Goal: Task Accomplishment & Management: Manage account settings

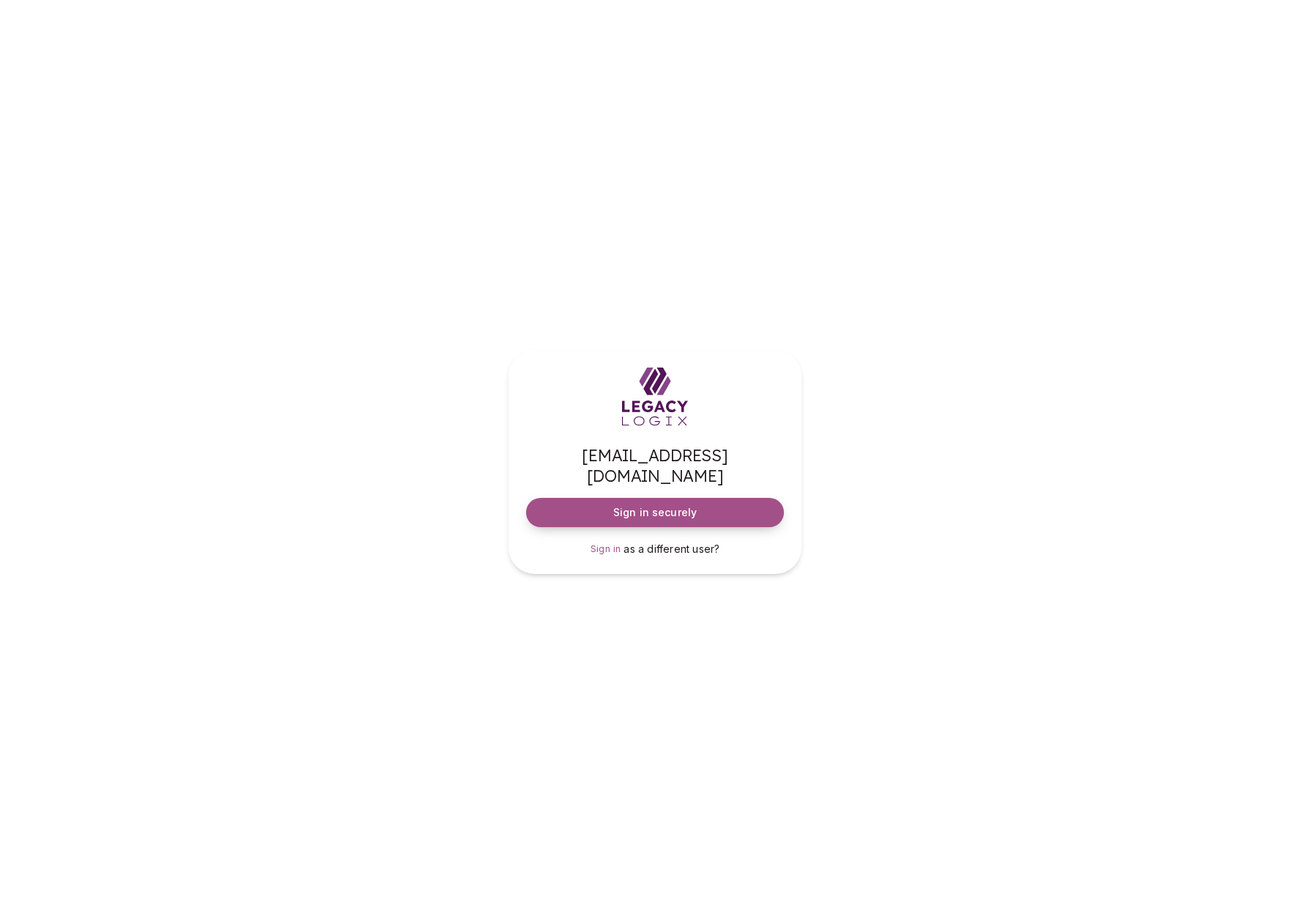
click at [678, 506] on span "Sign in securely" at bounding box center [655, 512] width 83 height 14
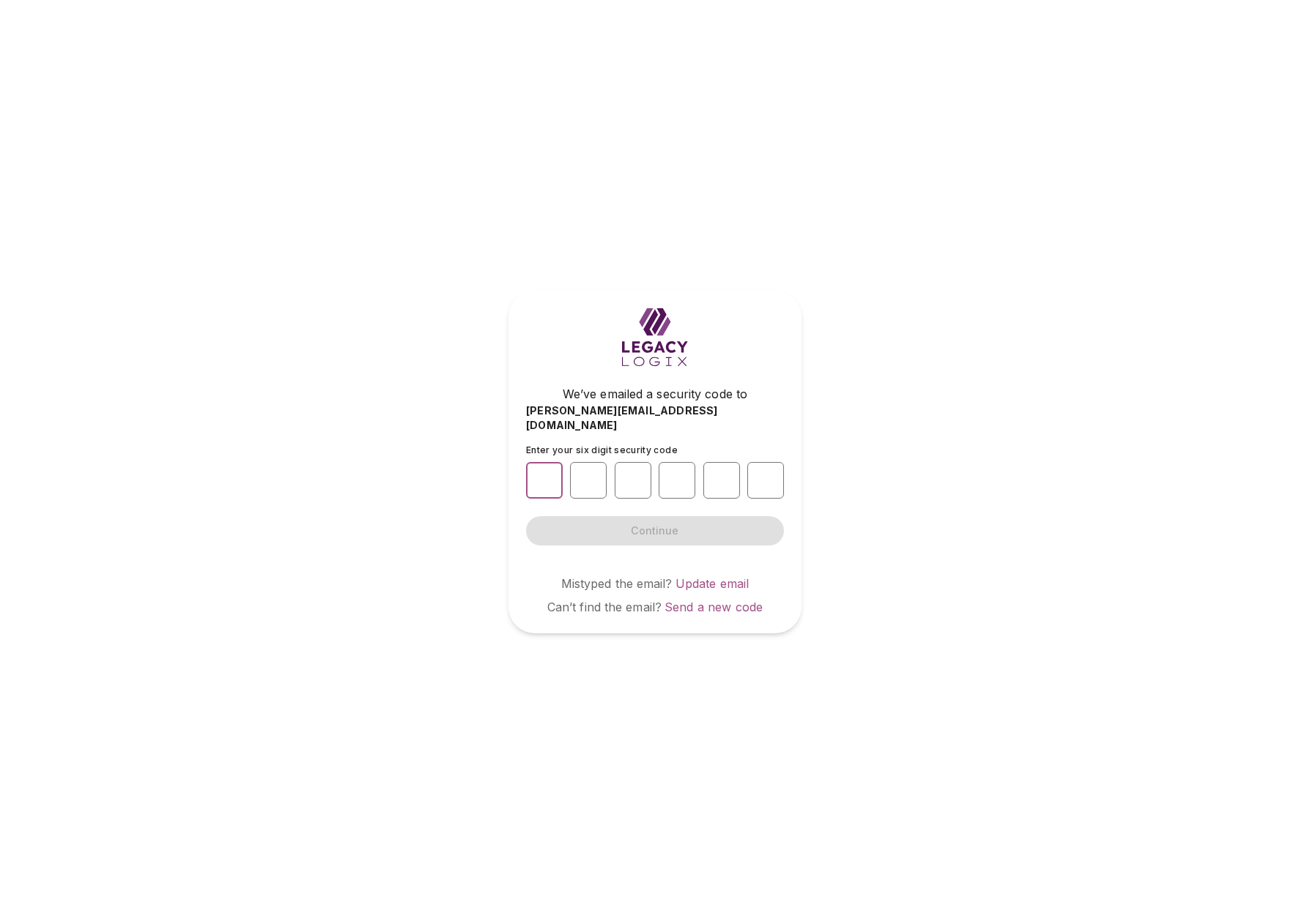
click at [540, 470] on input "number" at bounding box center [545, 480] width 37 height 37
type input "*"
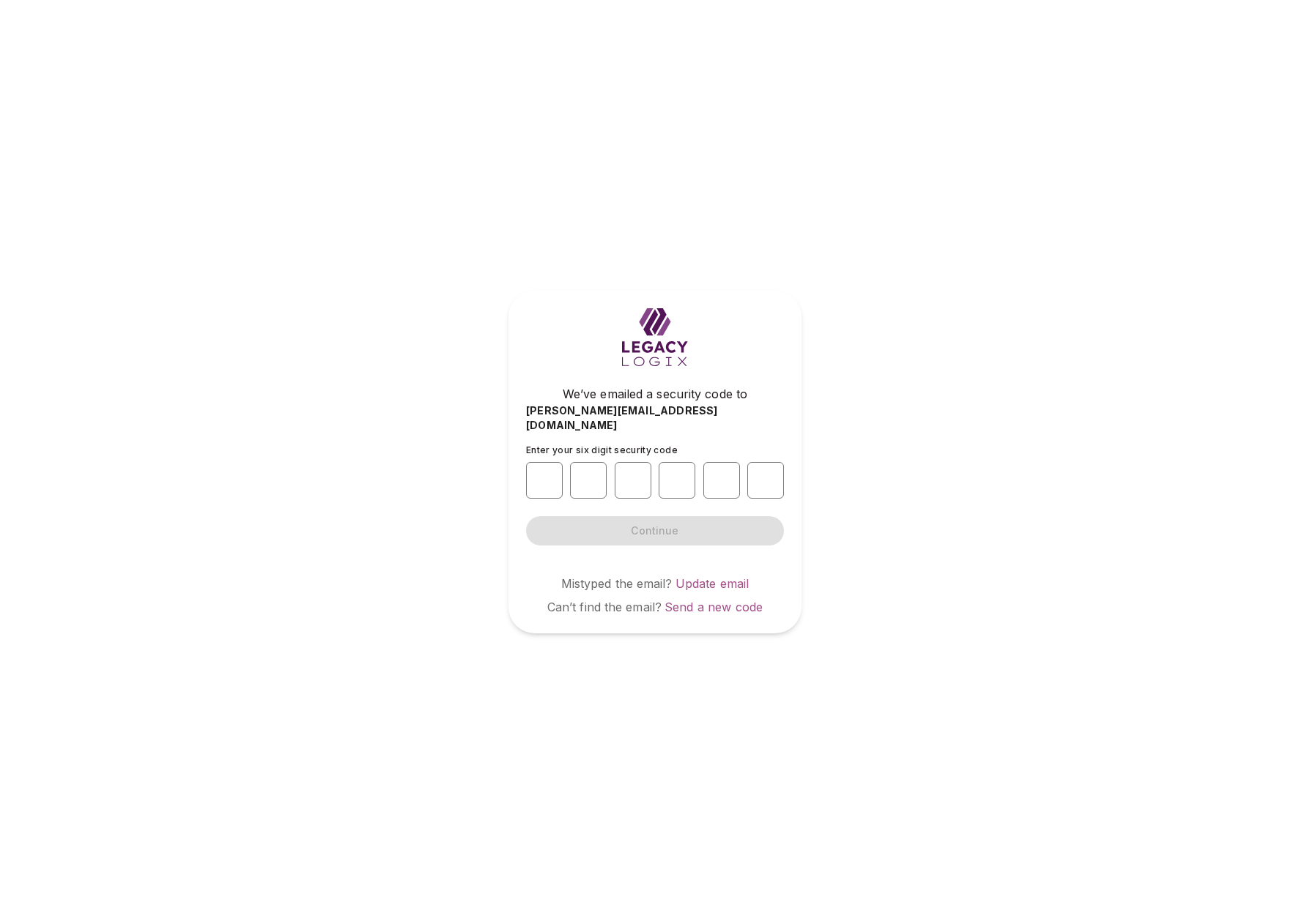
type input "*"
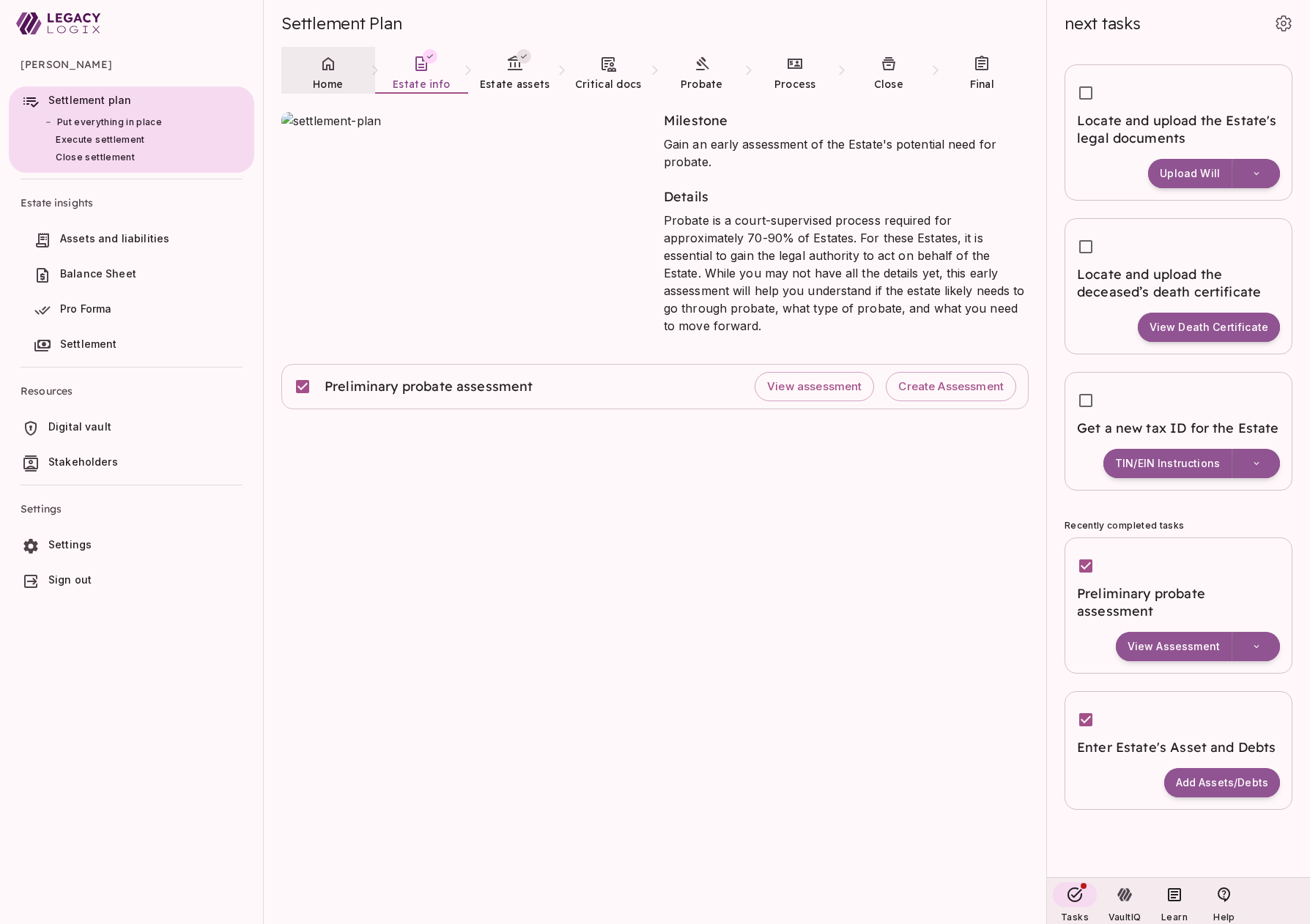
click at [317, 76] on link "Home" at bounding box center [329, 73] width 94 height 53
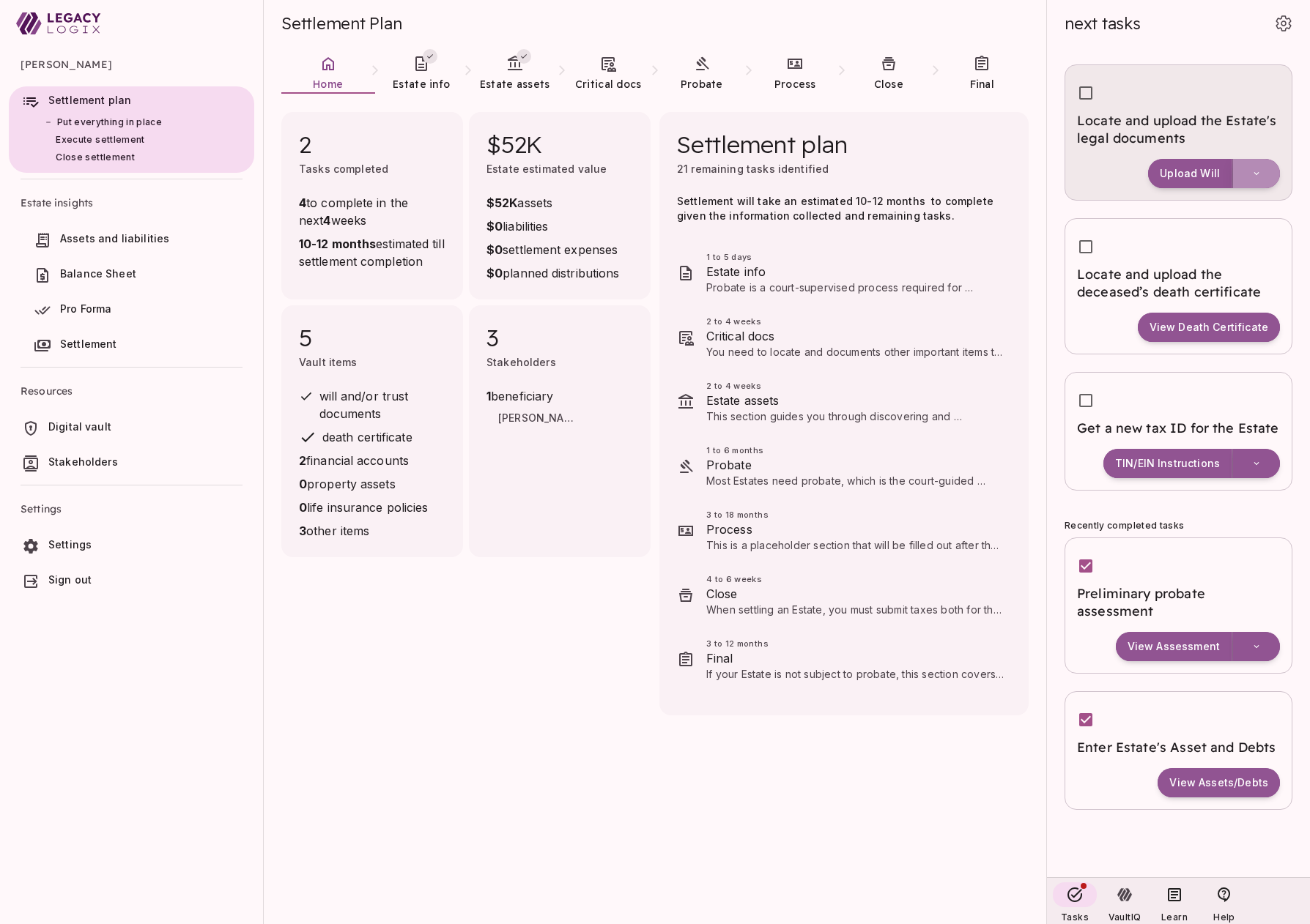
click at [1260, 174] on icon "button" at bounding box center [1256, 174] width 10 height 10
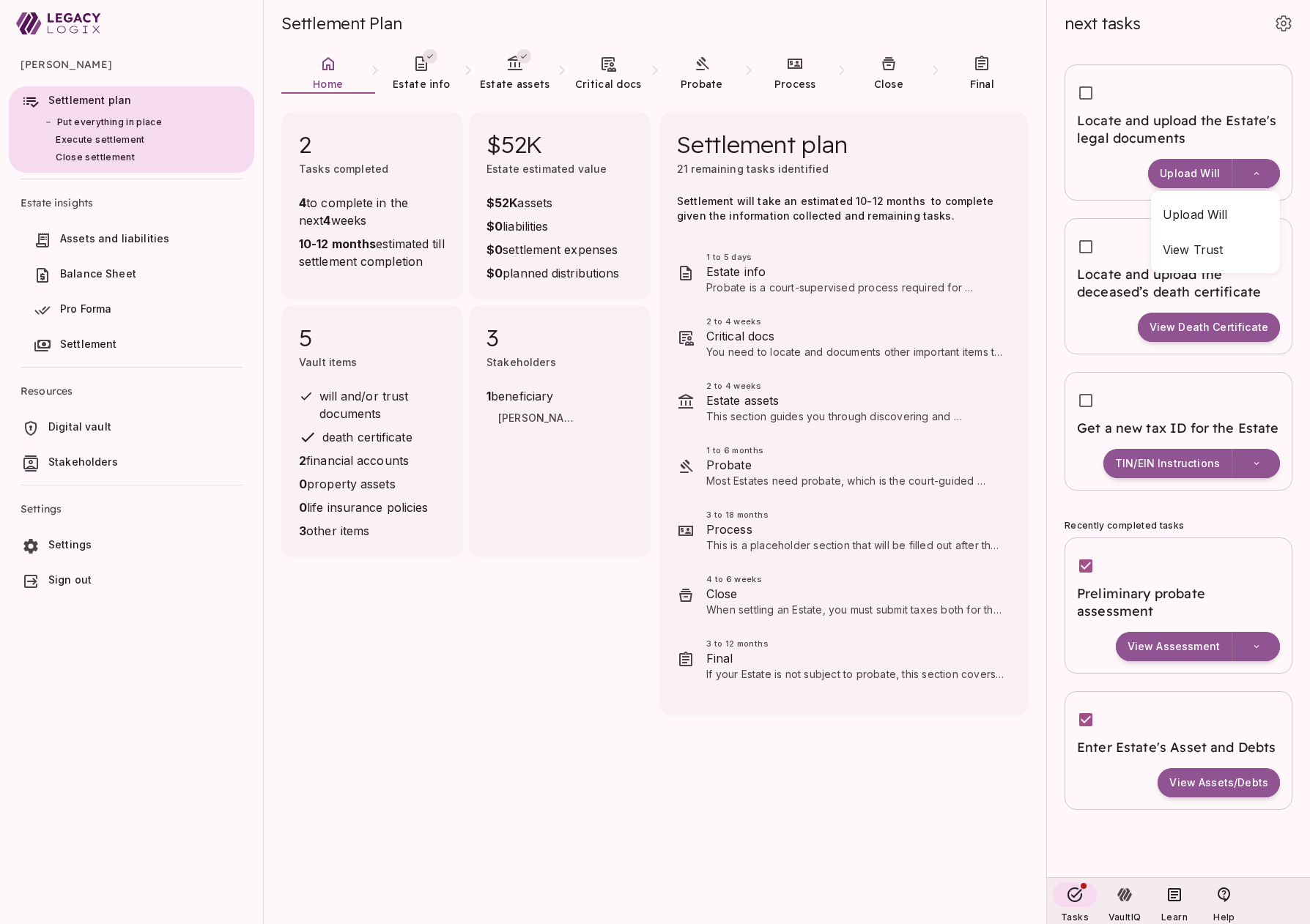
click at [415, 750] on div at bounding box center [655, 462] width 1310 height 924
click at [417, 73] on link "Estate info" at bounding box center [422, 73] width 94 height 53
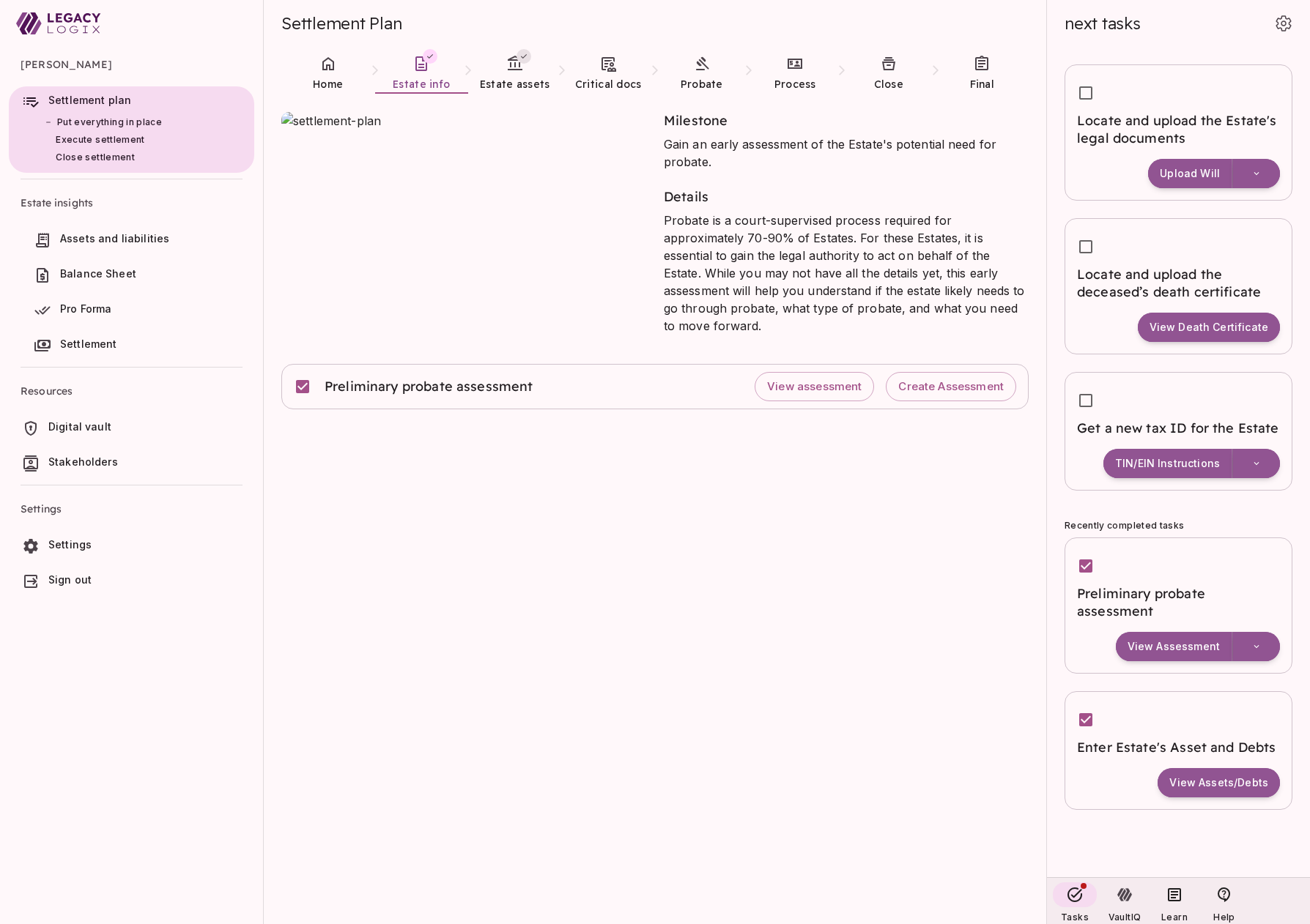
click at [113, 428] on span "Digital vault" at bounding box center [149, 427] width 200 height 14
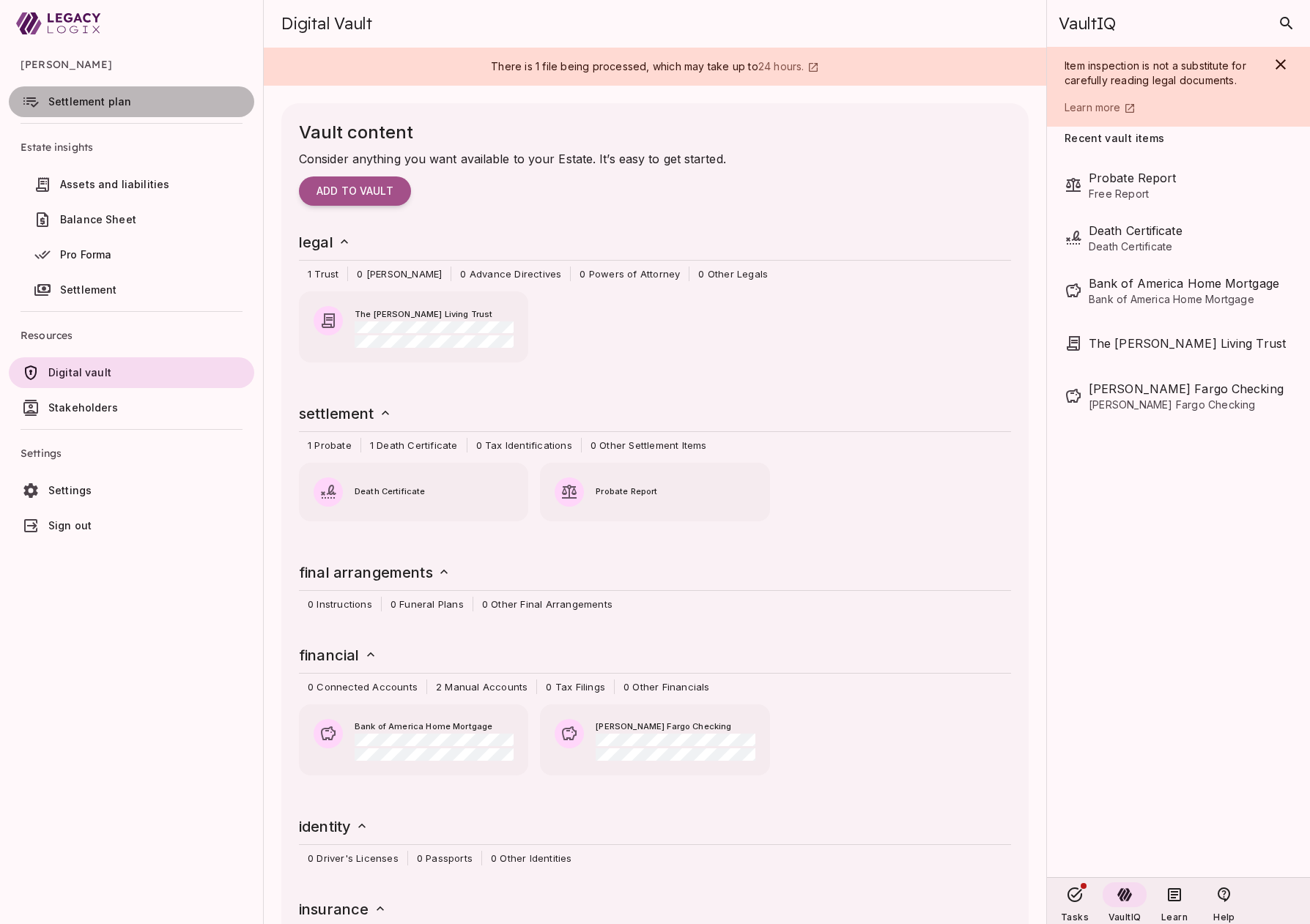
click at [83, 101] on span "Settlement plan" at bounding box center [90, 101] width 83 height 13
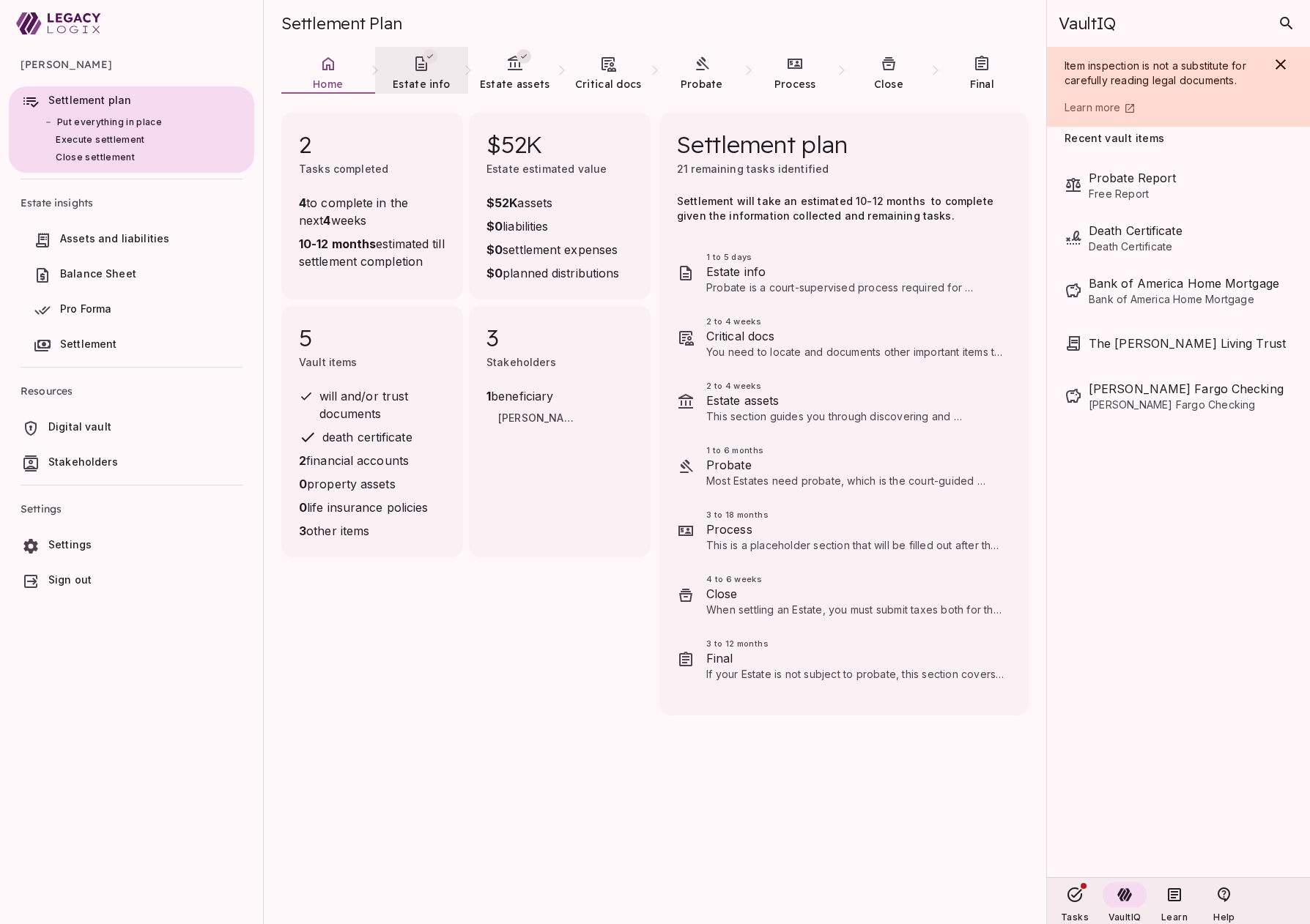
click at [421, 77] on span "Estate info" at bounding box center [421, 84] width 57 height 13
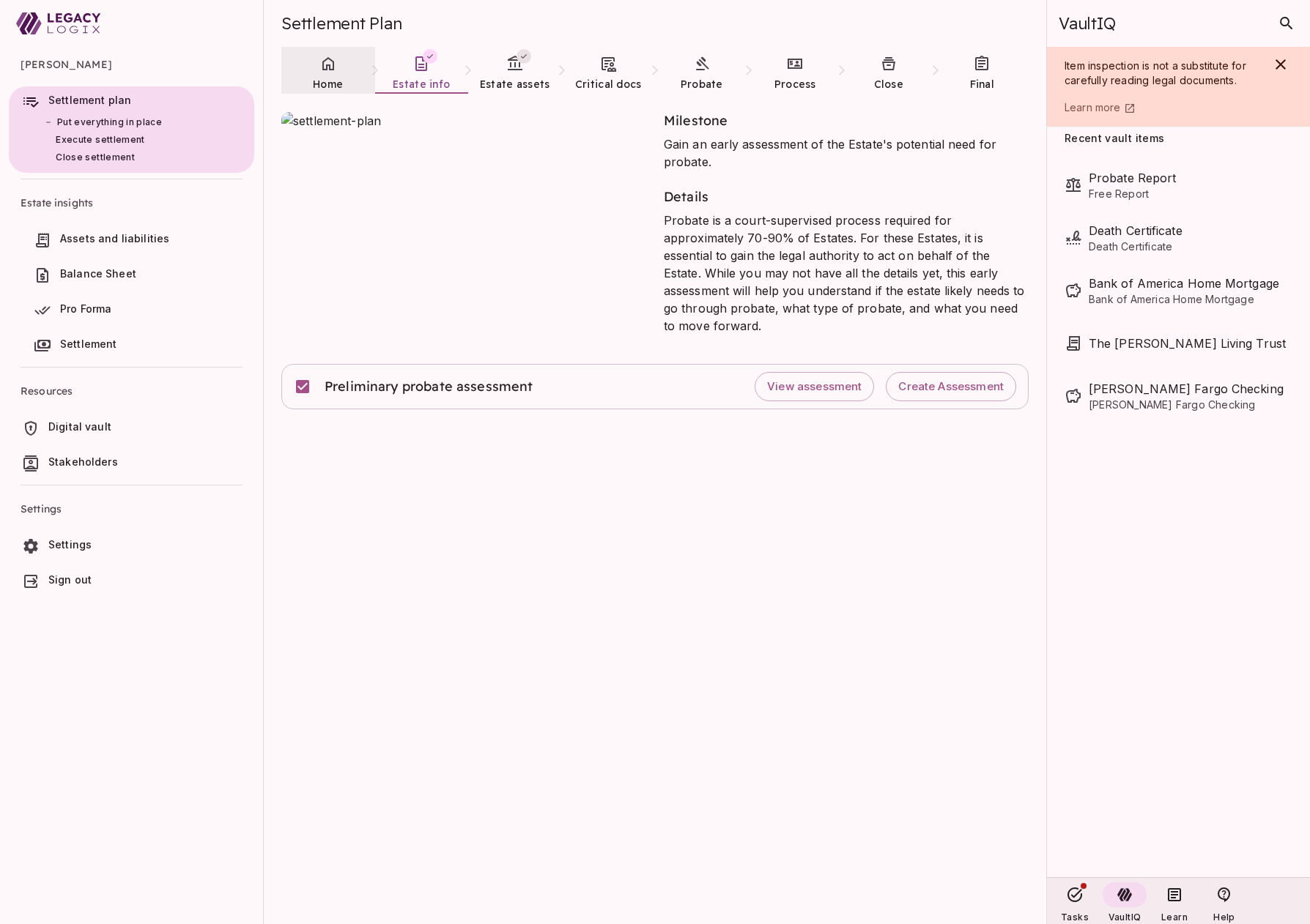
click at [324, 76] on link "Home" at bounding box center [329, 73] width 94 height 53
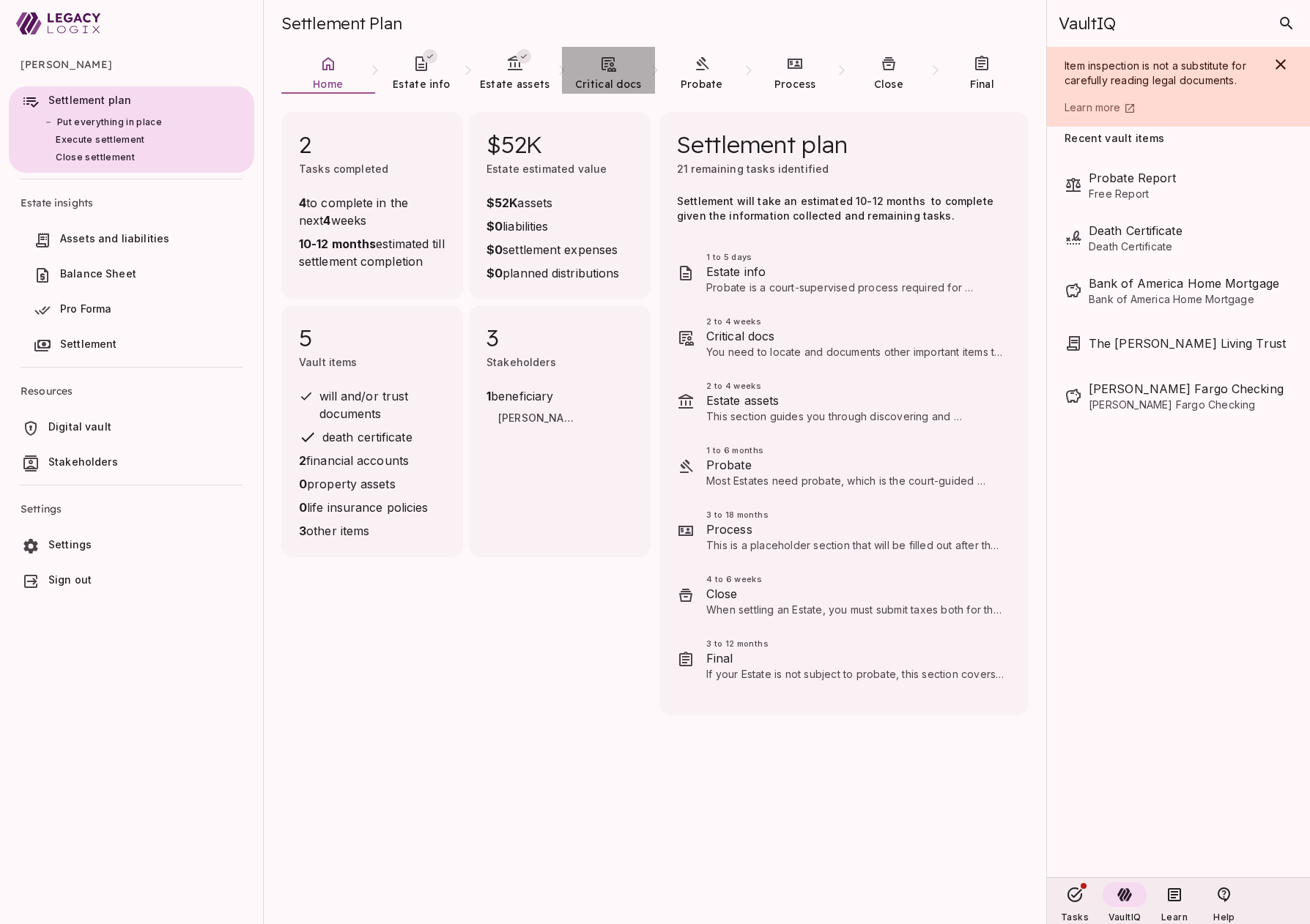
click at [592, 76] on link "Critical docs" at bounding box center [609, 73] width 94 height 53
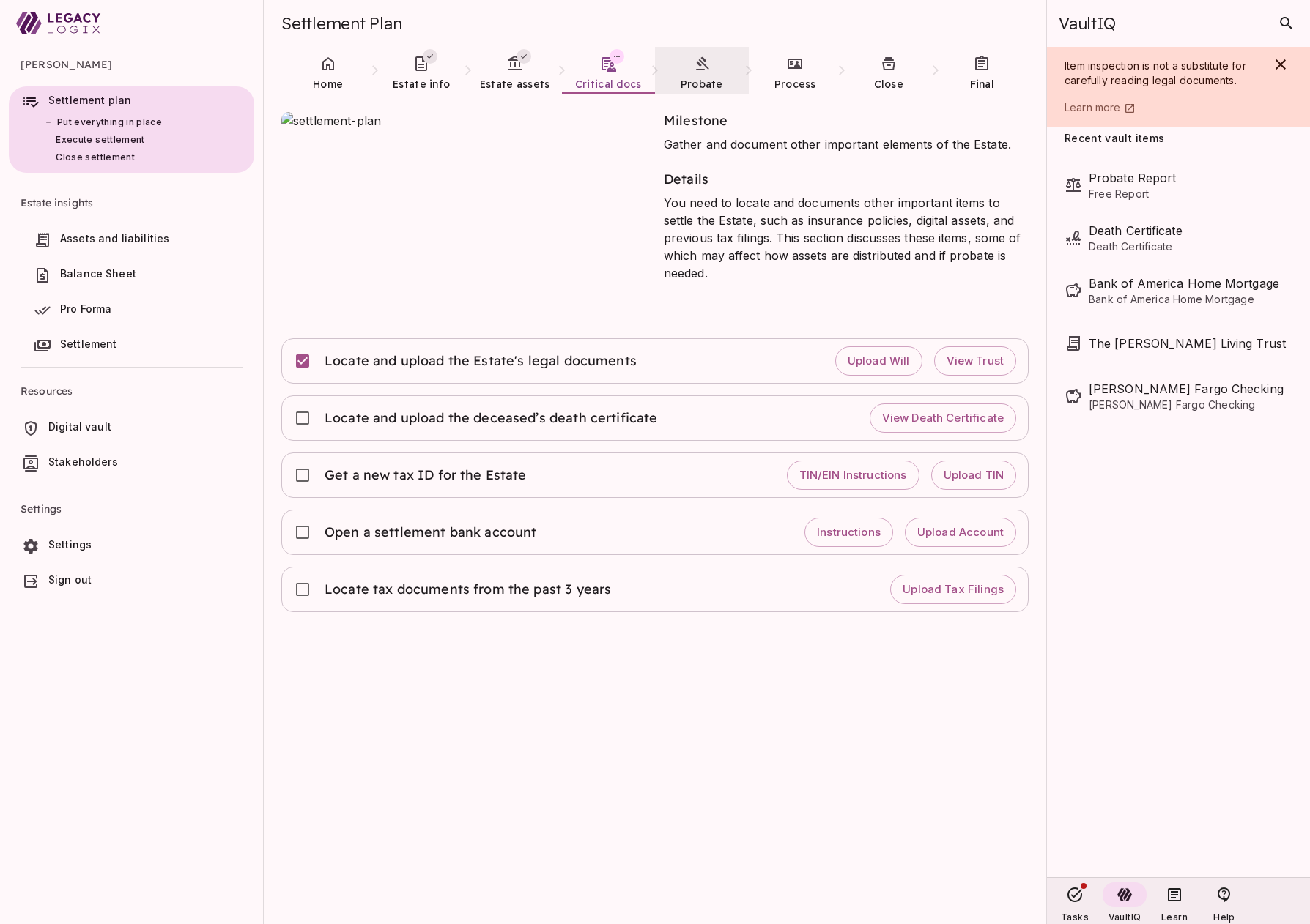
click at [708, 76] on link "Probate" at bounding box center [702, 73] width 94 height 53
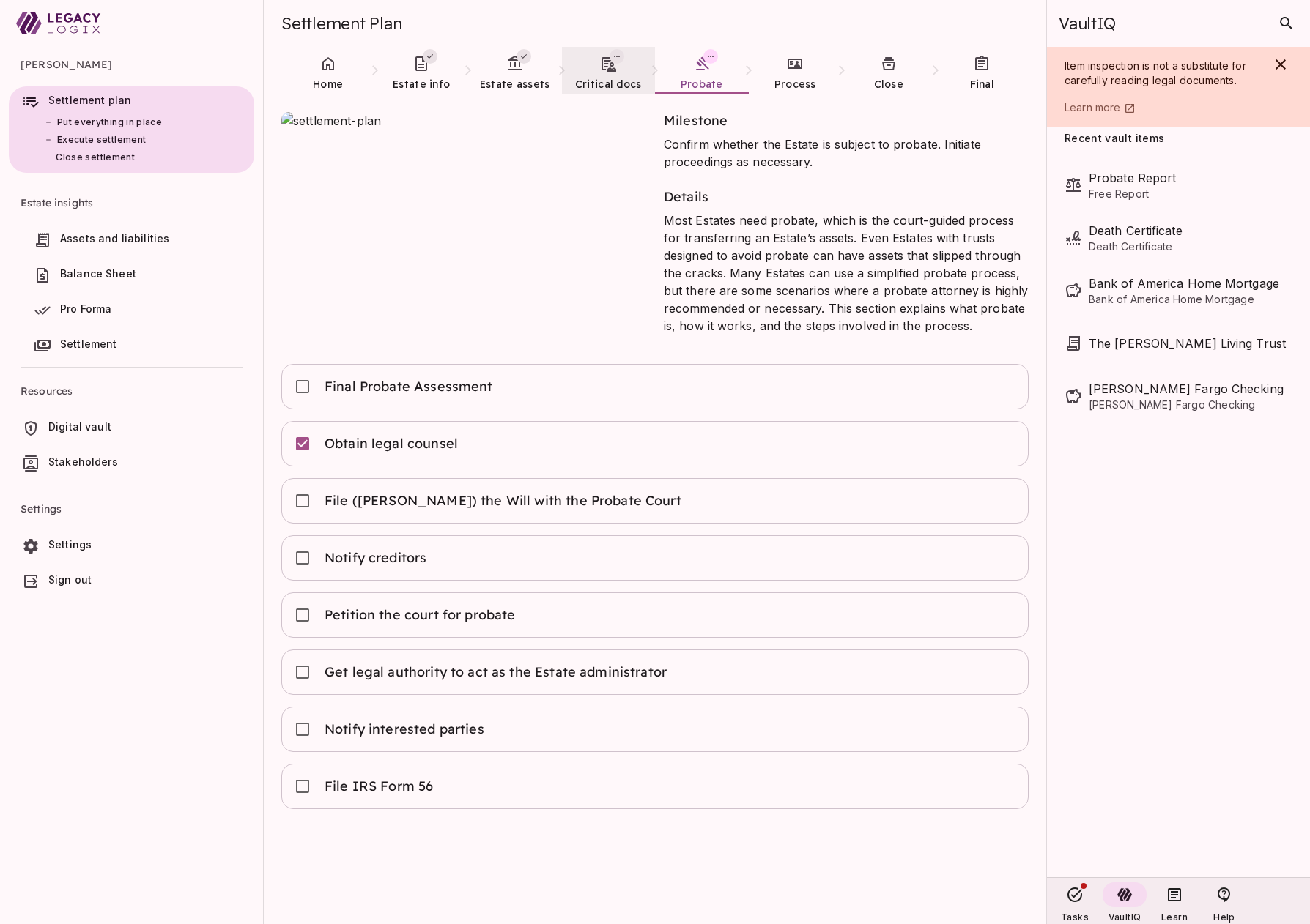
click at [600, 86] on span "Critical docs" at bounding box center [608, 84] width 66 height 13
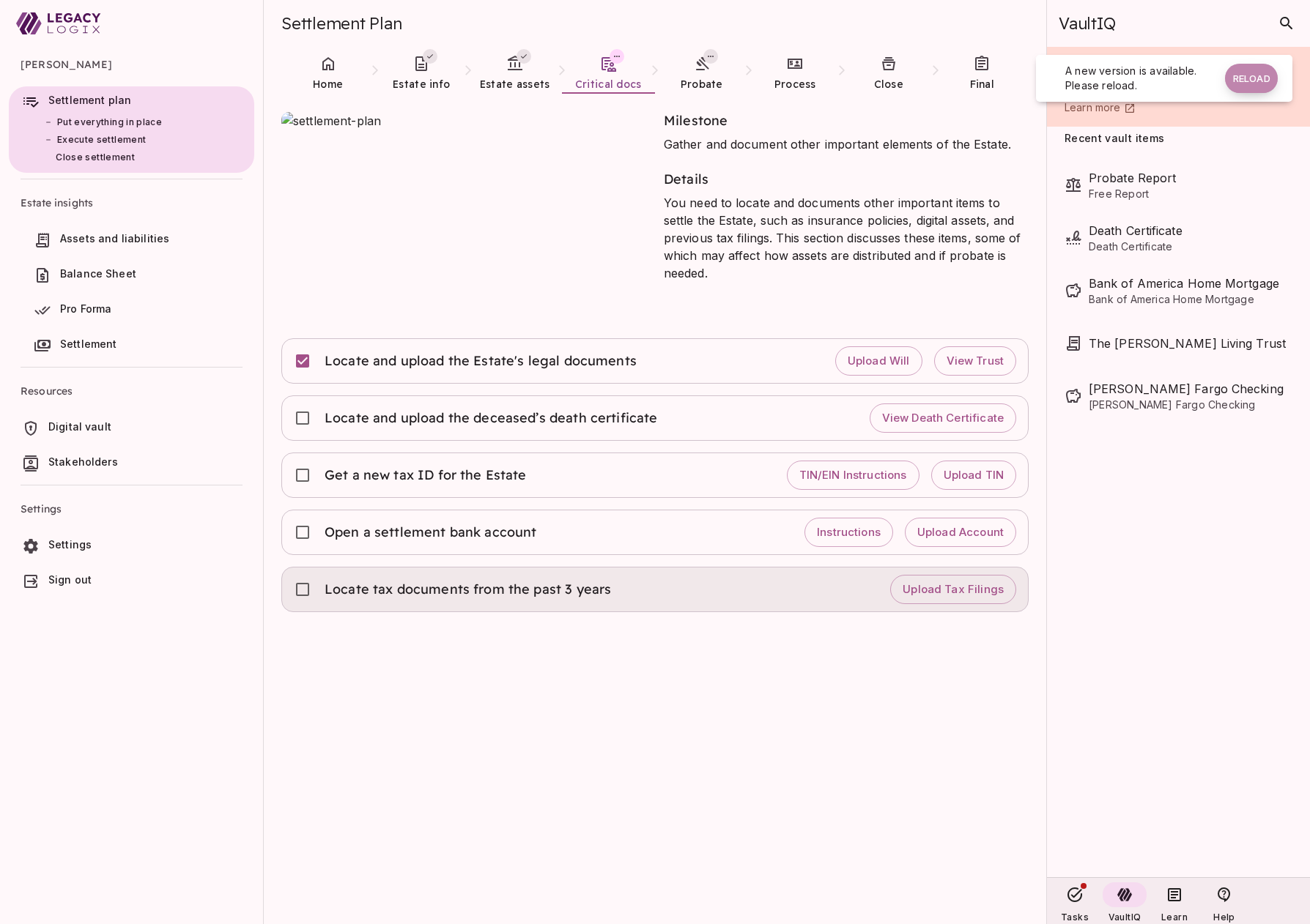
click at [1252, 81] on button "Reload" at bounding box center [1251, 78] width 53 height 29
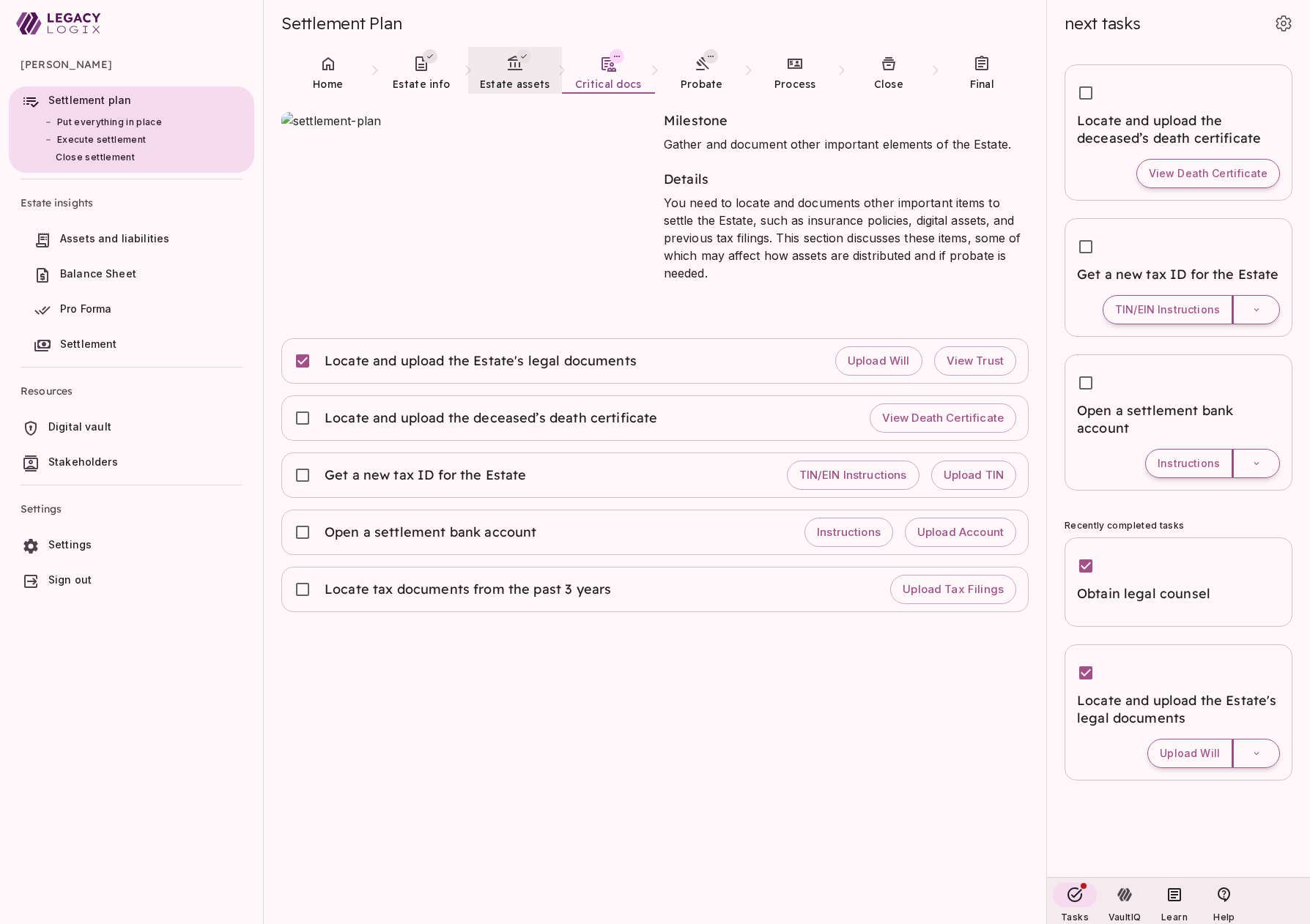
click at [508, 80] on span "Estate assets" at bounding box center [515, 84] width 71 height 13
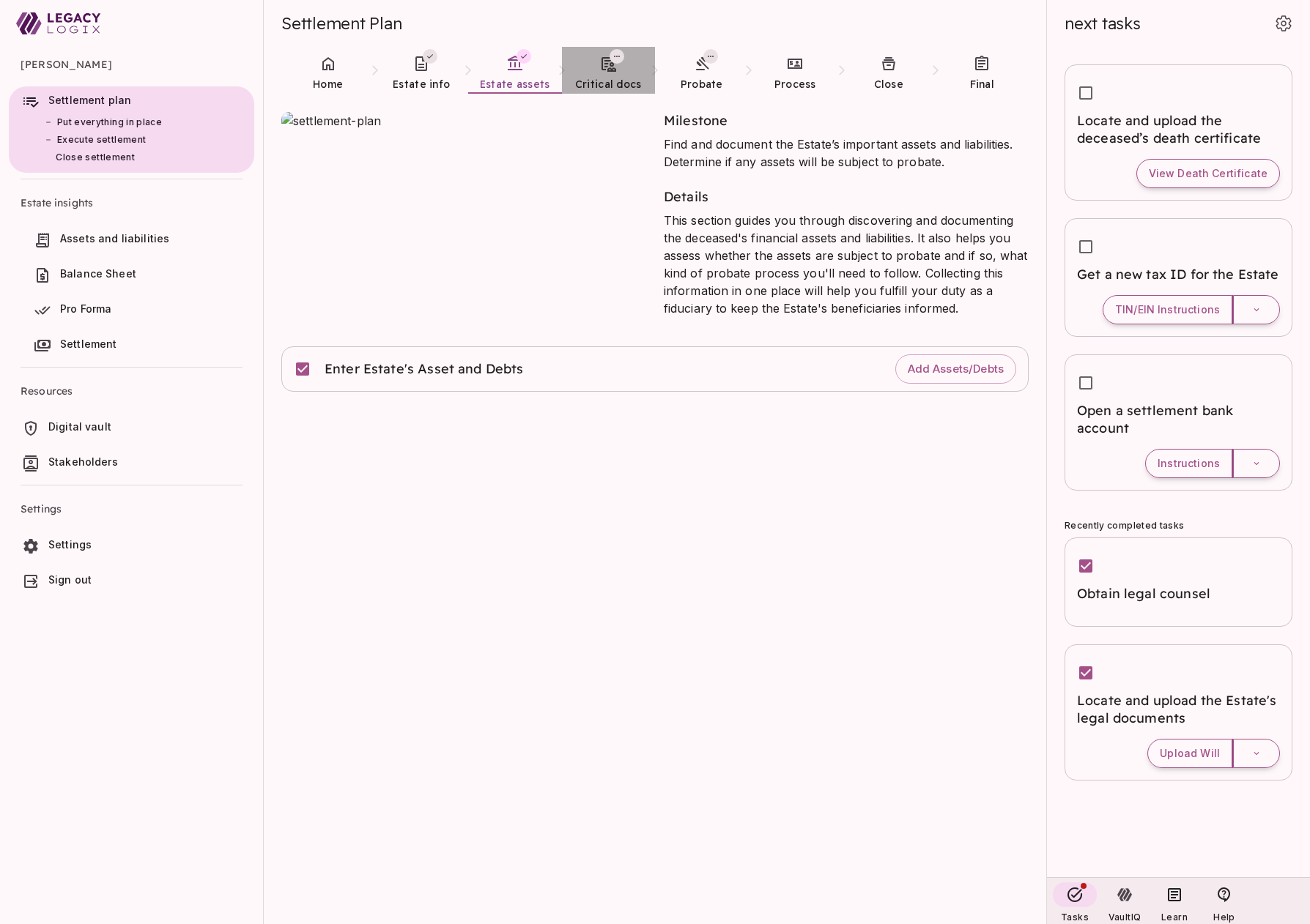
click at [602, 82] on span "Critical docs" at bounding box center [608, 84] width 66 height 13
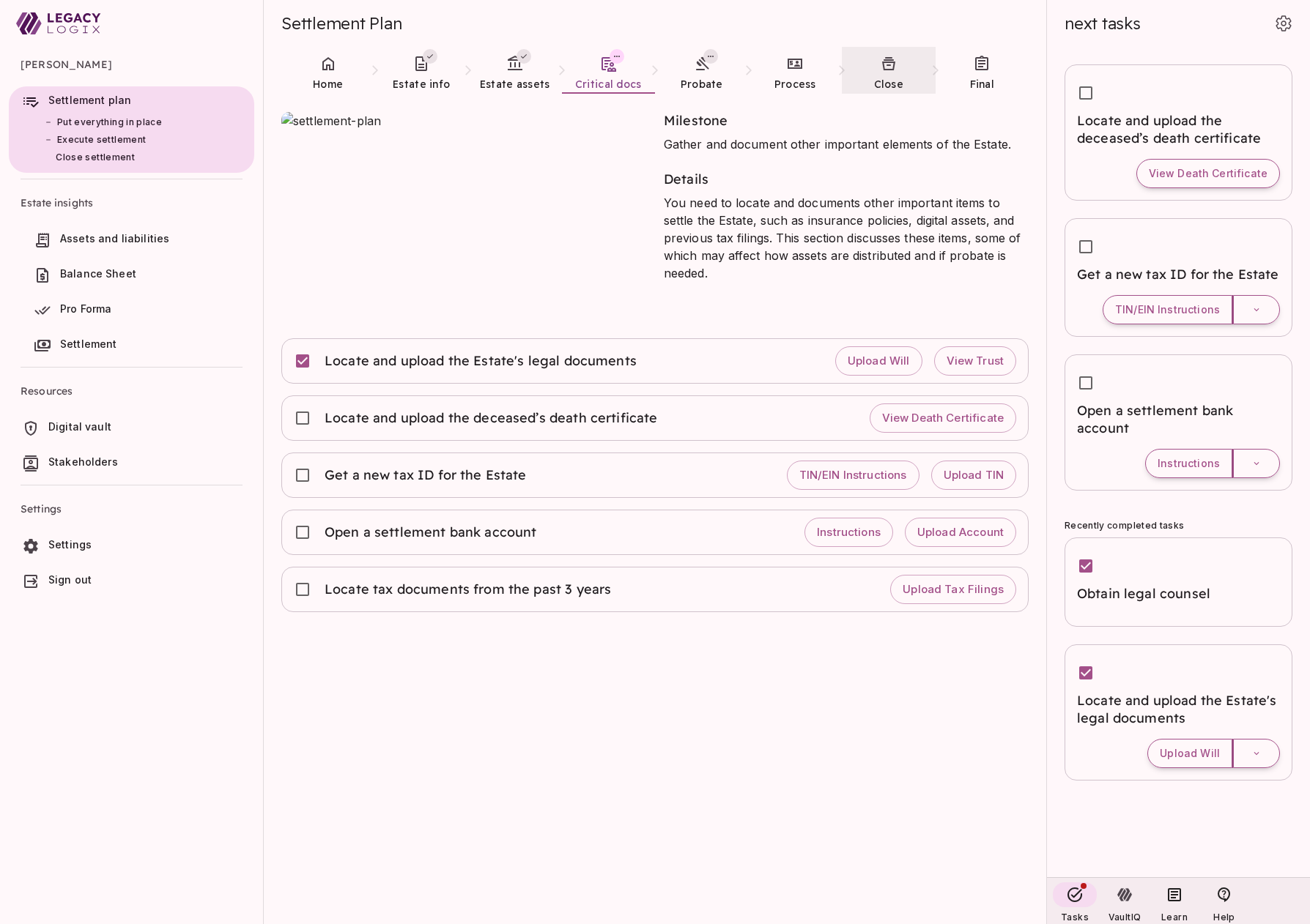
click at [885, 75] on link "Close" at bounding box center [889, 73] width 94 height 53
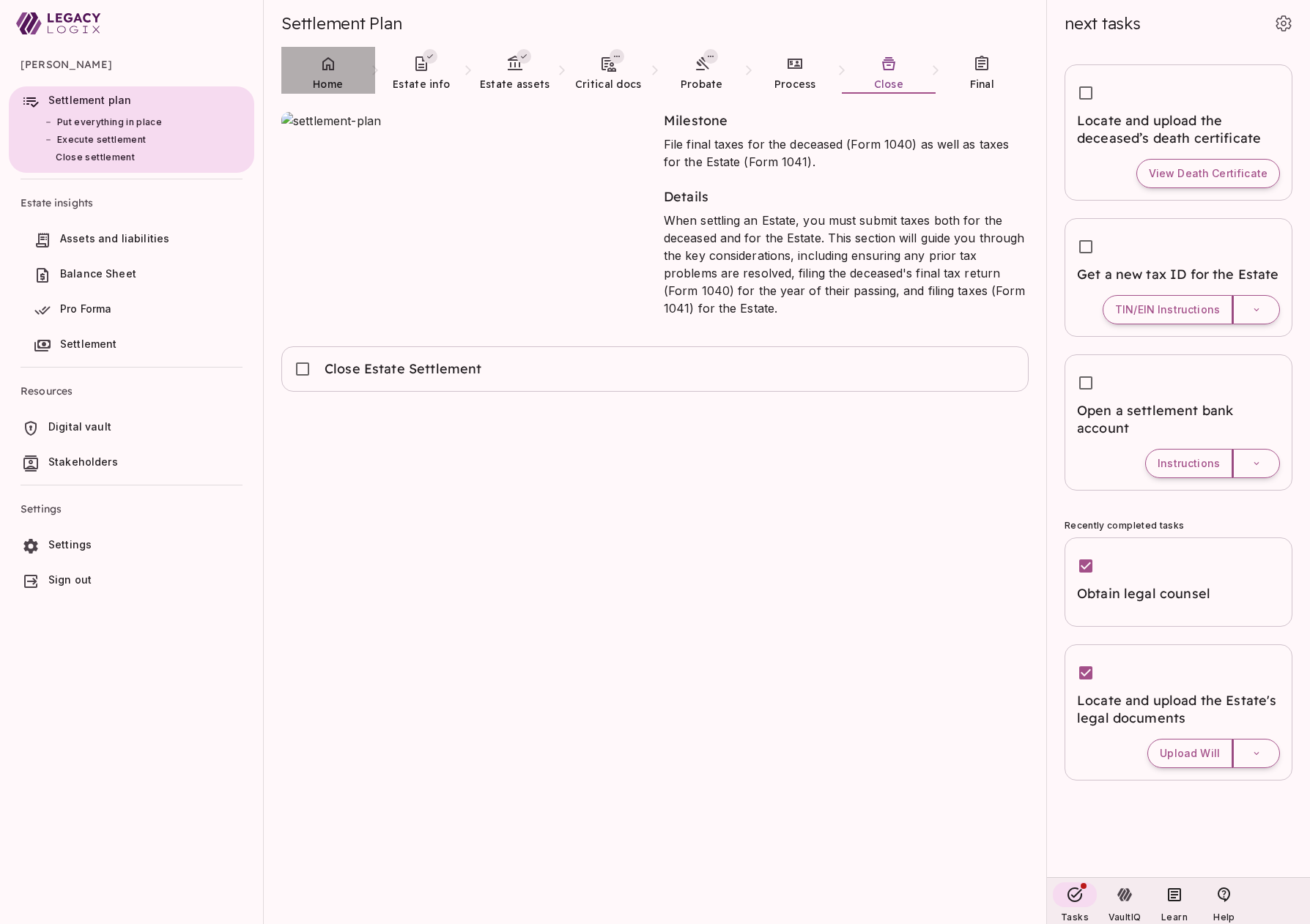
click at [325, 66] on icon at bounding box center [328, 63] width 18 height 18
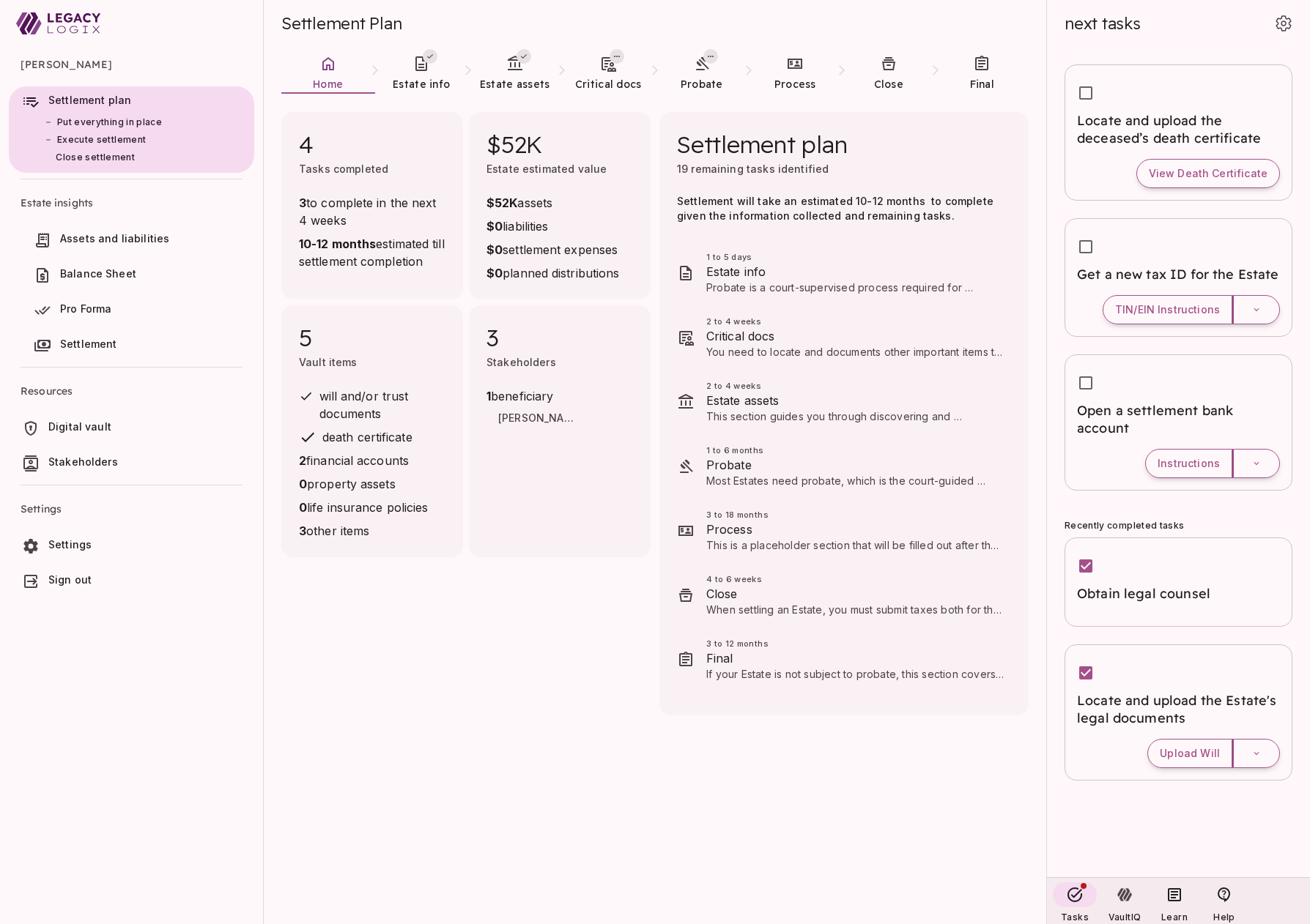
click at [78, 19] on use at bounding box center [74, 18] width 53 height 9
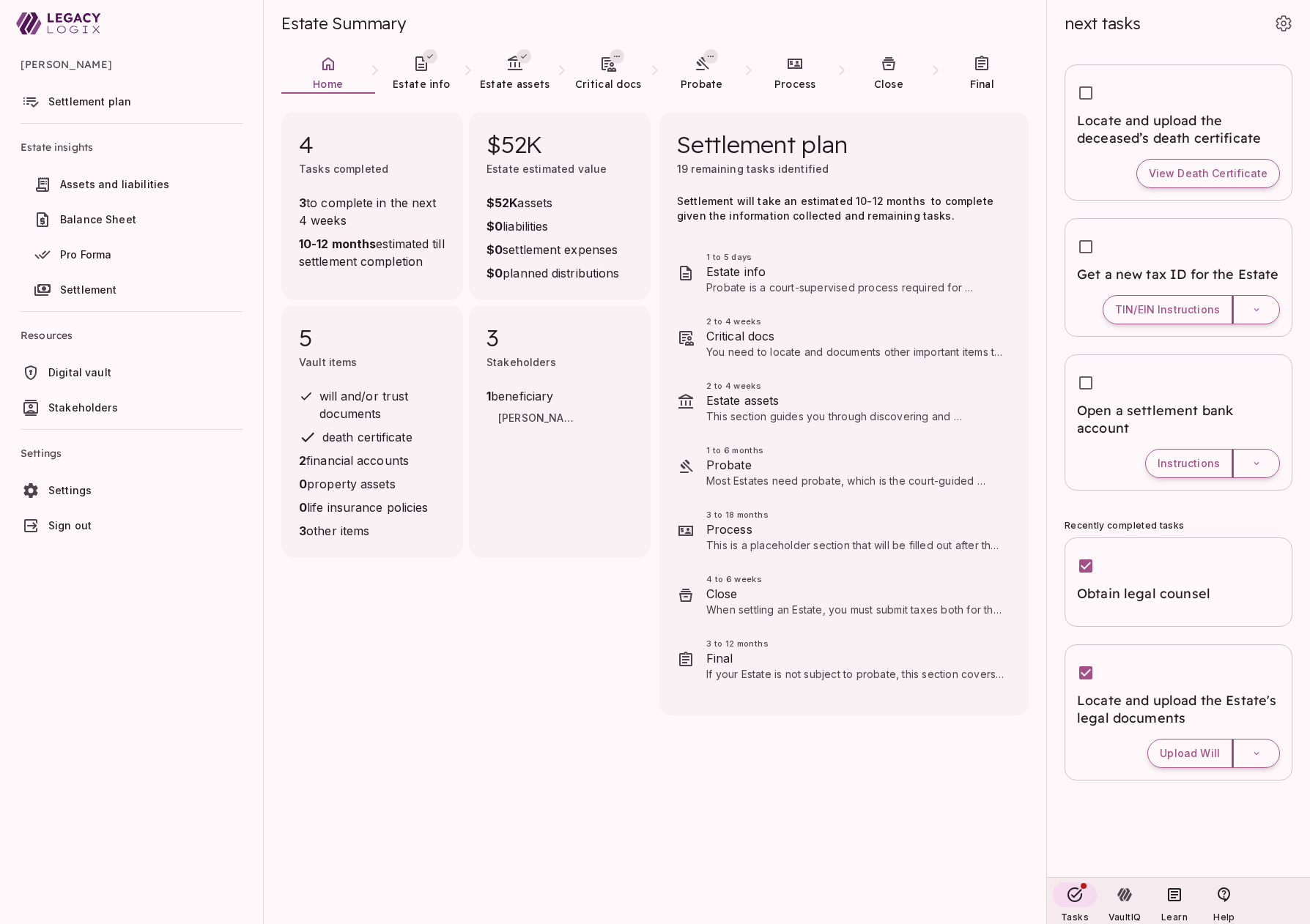
click at [112, 373] on span "Digital vault" at bounding box center [149, 372] width 200 height 14
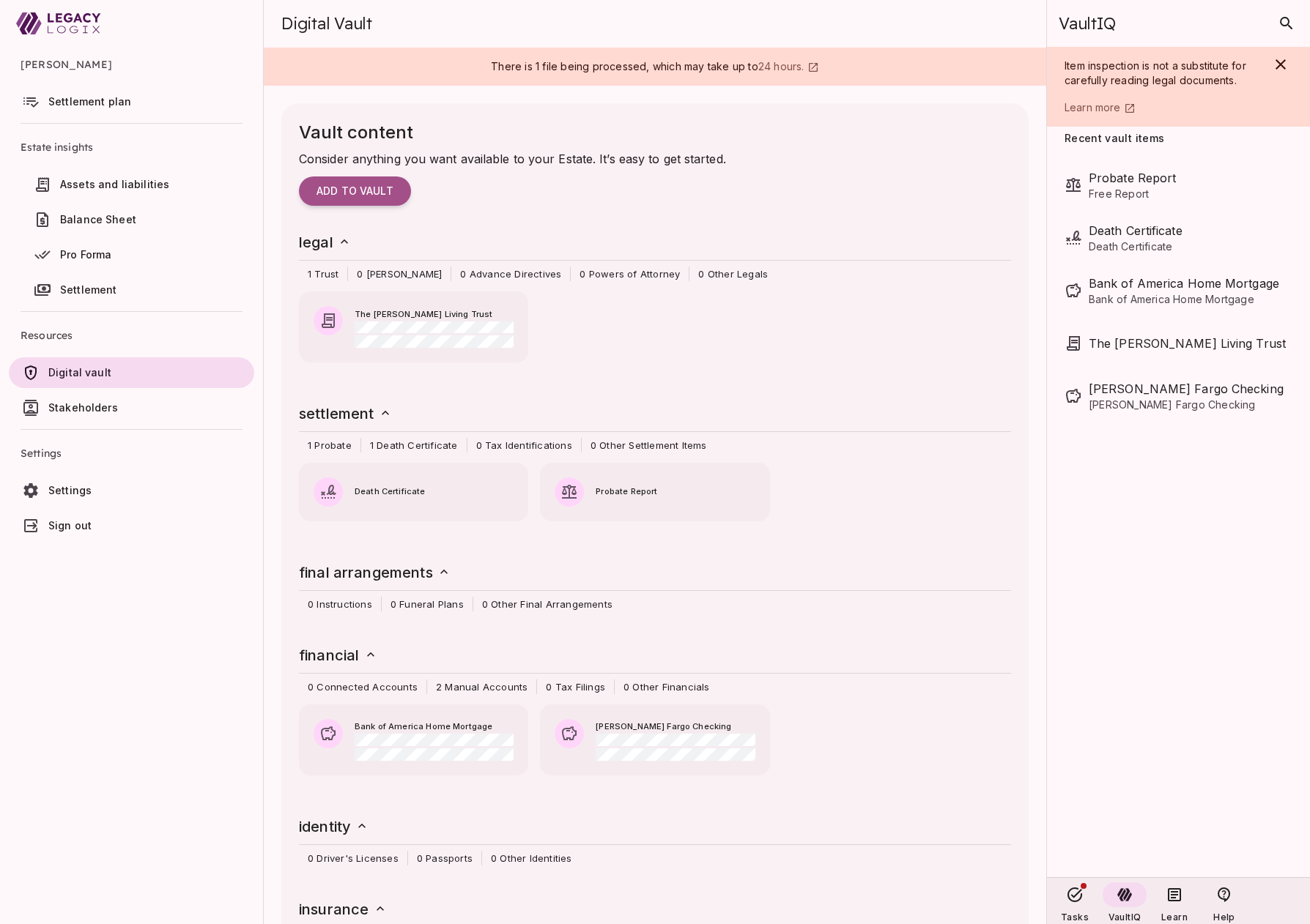
click at [92, 102] on span "Settlement plan" at bounding box center [90, 101] width 83 height 13
